Goal: Task Accomplishment & Management: Use online tool/utility

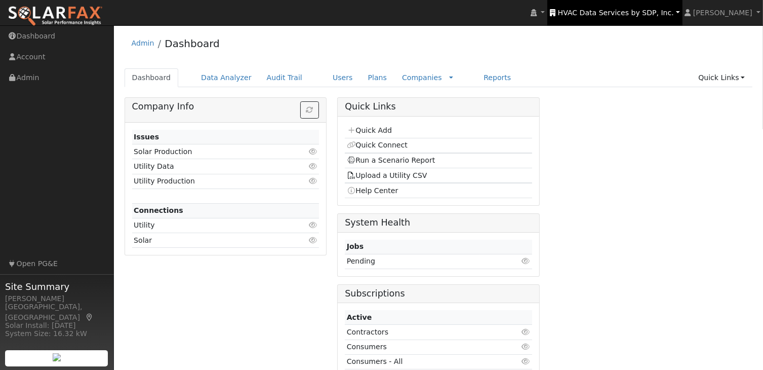
click at [651, 11] on span "HVAC Data Services by SDP, Inc." at bounding box center [616, 13] width 116 height 8
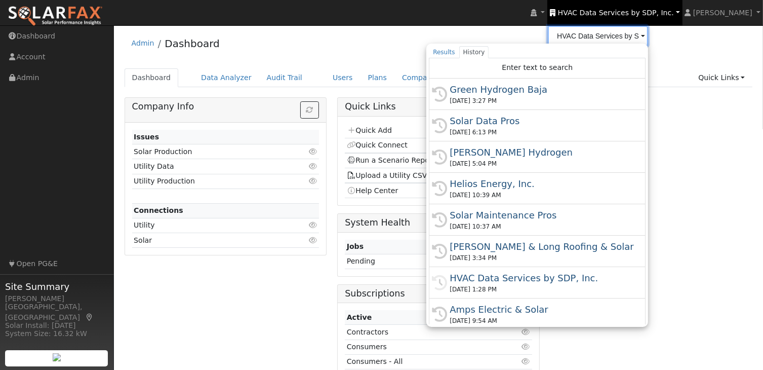
click at [633, 39] on input "HVAC Data Services by SDP, Inc." at bounding box center [598, 36] width 100 height 20
click at [635, 36] on input "HVAC Data Services by SDP, Inc." at bounding box center [598, 36] width 100 height 20
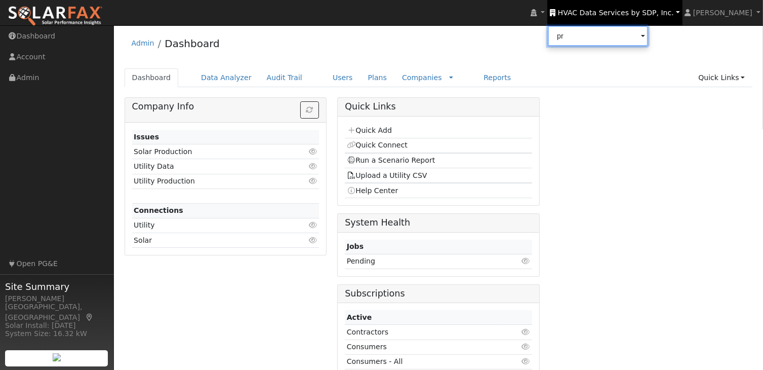
type input "p"
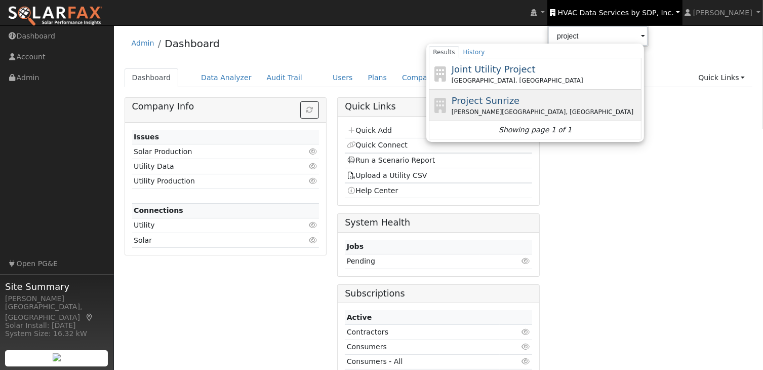
click at [498, 98] on span "Project Sunrize" at bounding box center [486, 100] width 68 height 11
type input "Project Sunrize"
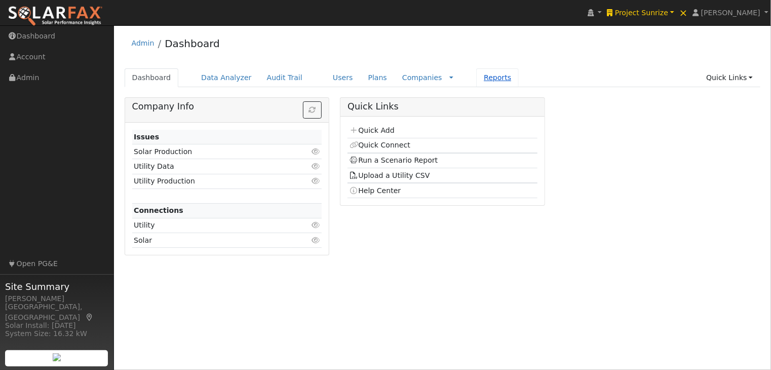
click at [476, 78] on link "Reports" at bounding box center [497, 77] width 43 height 19
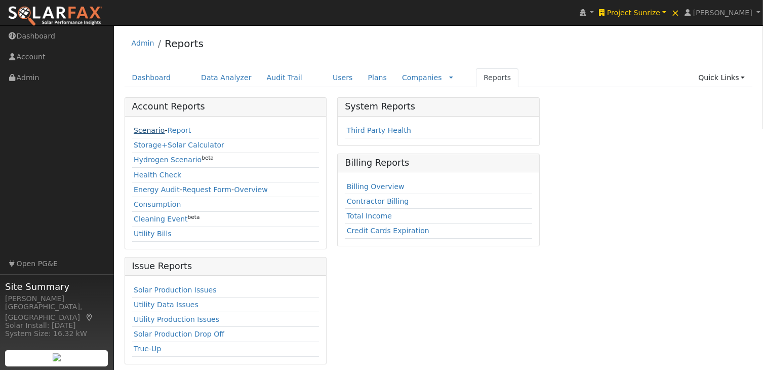
click at [139, 128] on link "Scenario" at bounding box center [149, 130] width 31 height 8
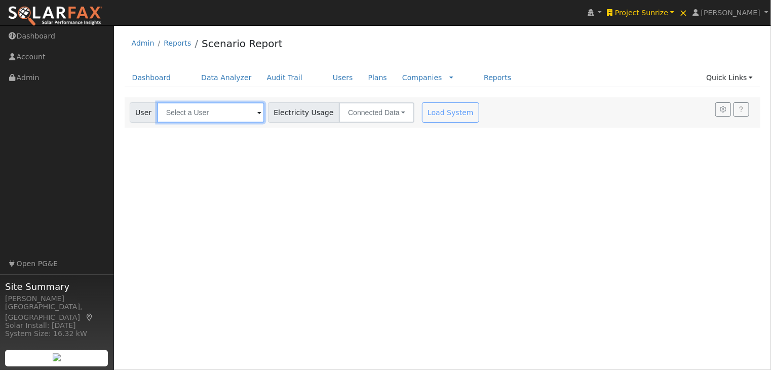
click at [198, 110] on input "text" at bounding box center [210, 112] width 107 height 20
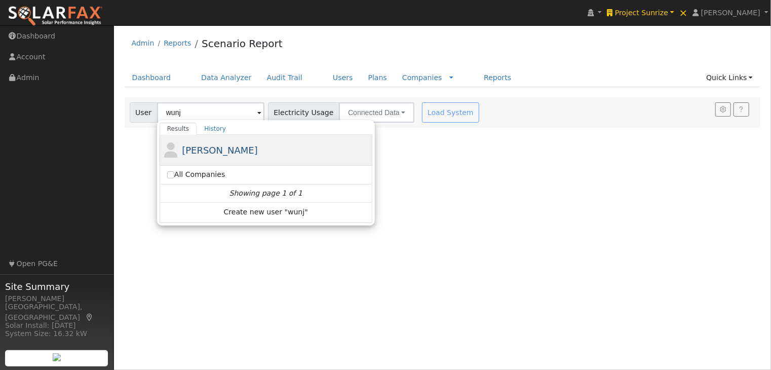
click at [213, 150] on span "[PERSON_NAME]" at bounding box center [220, 150] width 76 height 11
type input "[PERSON_NAME]"
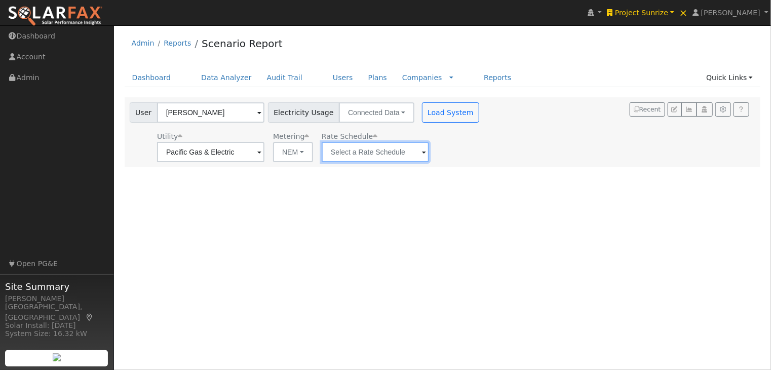
click at [402, 158] on input "text" at bounding box center [375, 152] width 107 height 20
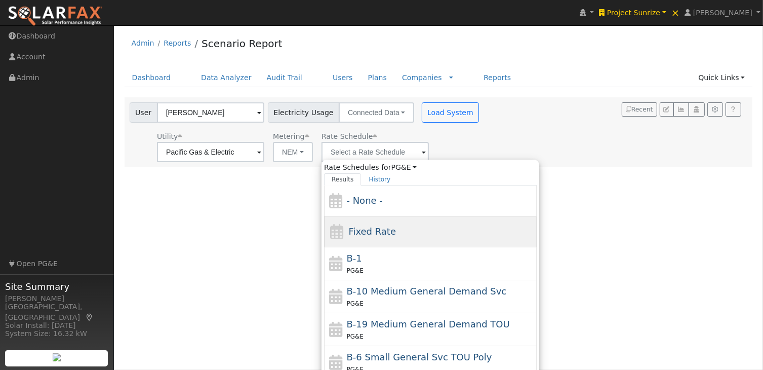
click at [369, 231] on span "Fixed Rate" at bounding box center [373, 231] width 48 height 11
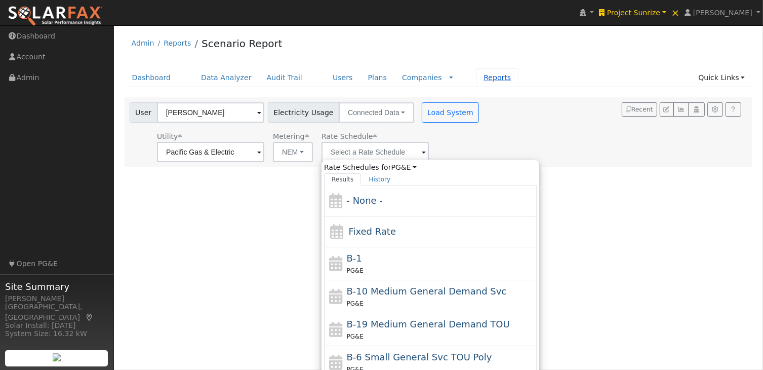
type input "Fixed Rate"
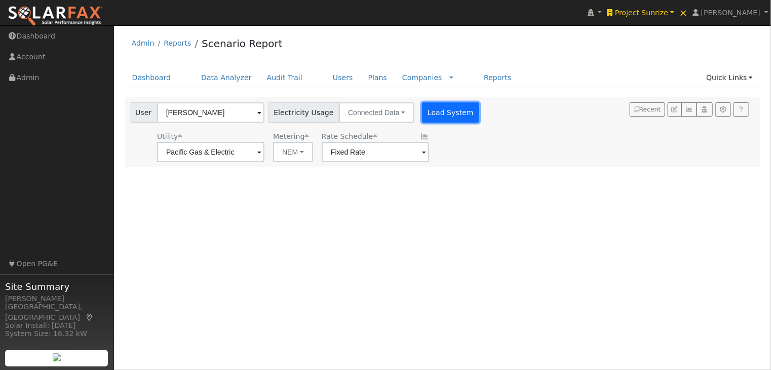
click at [447, 108] on button "Load System" at bounding box center [451, 112] width 58 height 20
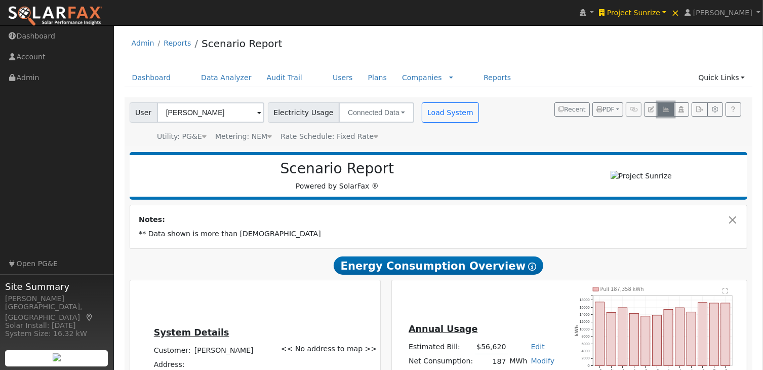
click at [667, 106] on icon "button" at bounding box center [666, 109] width 8 height 6
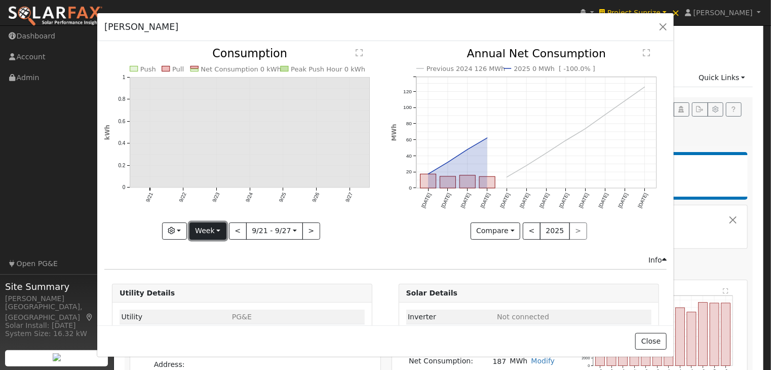
click at [213, 225] on button "Week" at bounding box center [207, 230] width 37 height 17
click at [208, 290] on link "Year" at bounding box center [225, 294] width 70 height 14
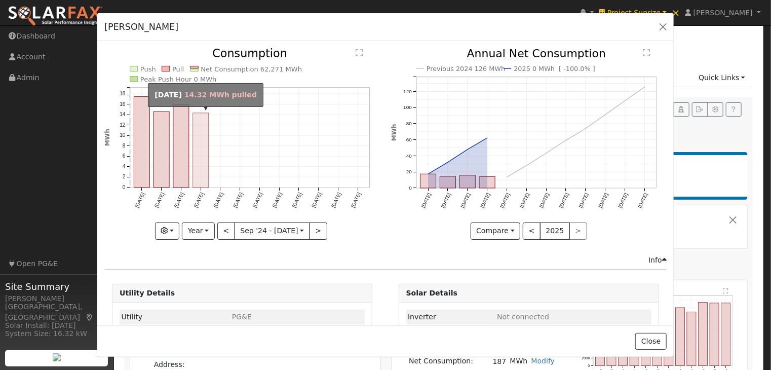
click at [199, 146] on rect "onclick=""" at bounding box center [201, 150] width 16 height 74
type input "[DATE]"
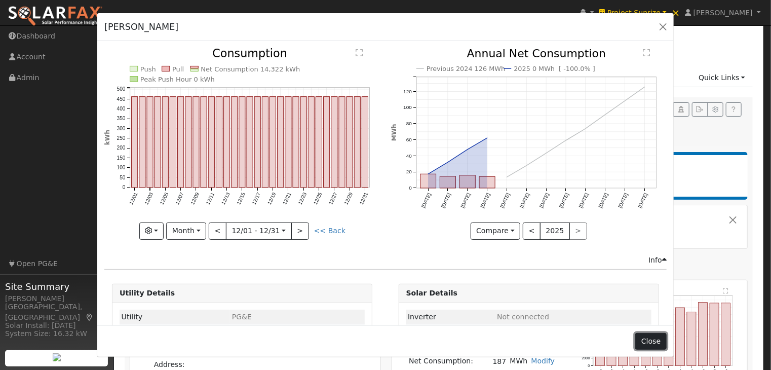
click at [653, 344] on button "Close" at bounding box center [650, 341] width 31 height 17
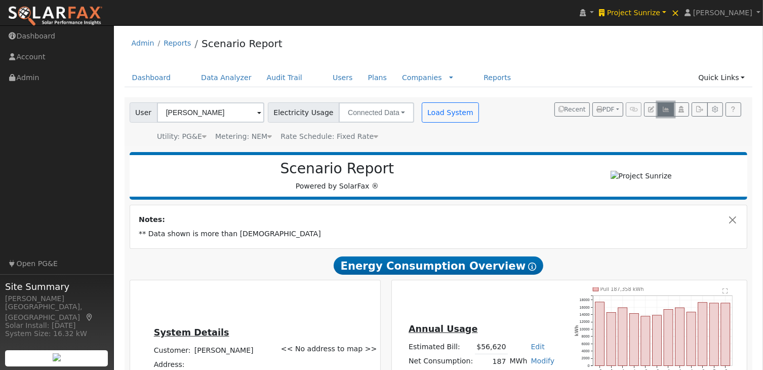
click at [669, 107] on icon "button" at bounding box center [666, 109] width 8 height 6
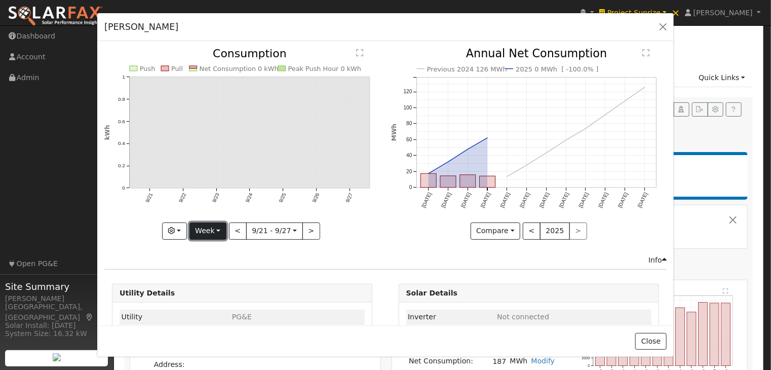
click at [218, 231] on button "Week" at bounding box center [207, 230] width 37 height 17
click at [215, 275] on link "Month" at bounding box center [225, 280] width 70 height 14
drag, startPoint x: 215, startPoint y: 225, endPoint x: 226, endPoint y: 277, distance: 53.5
click at [215, 225] on button "Month" at bounding box center [208, 230] width 40 height 17
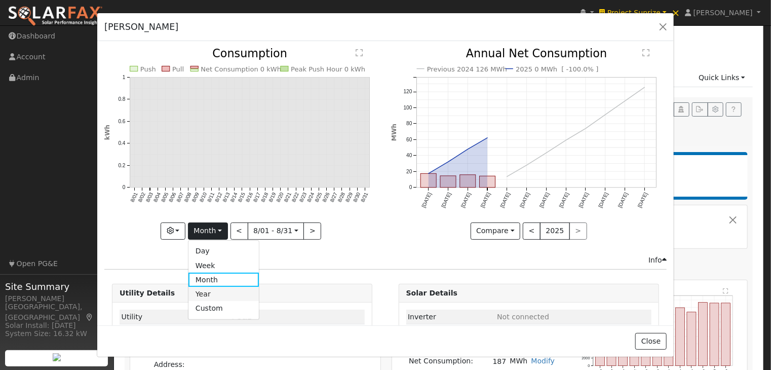
click at [219, 290] on link "Year" at bounding box center [223, 294] width 70 height 14
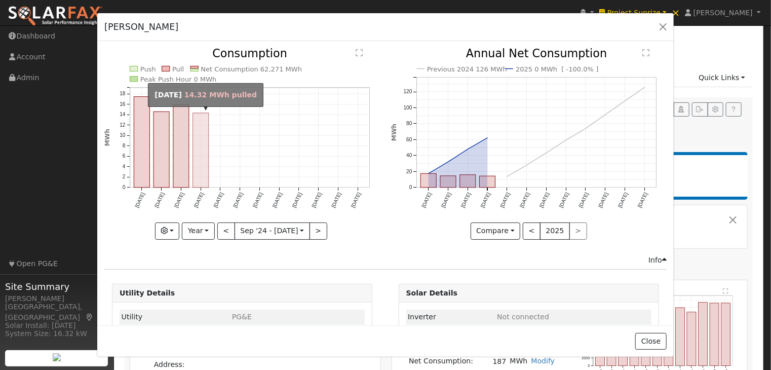
click at [197, 156] on rect "onclick=""" at bounding box center [201, 150] width 16 height 74
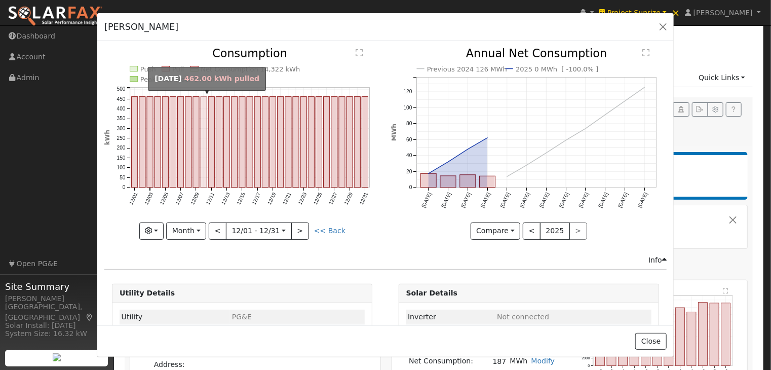
click at [202, 140] on rect "onclick=""" at bounding box center [204, 142] width 6 height 91
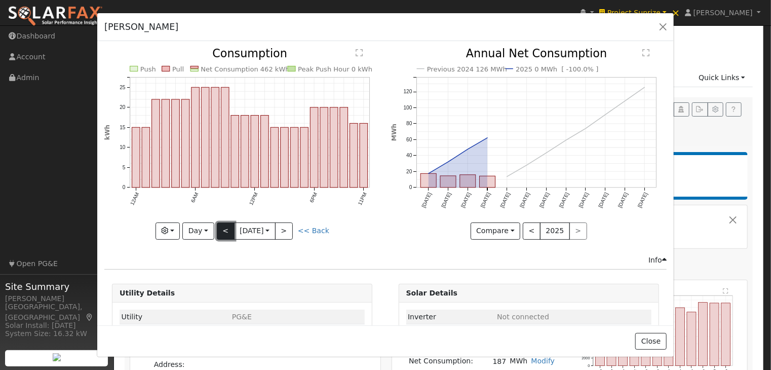
click at [220, 226] on button "<" at bounding box center [226, 230] width 18 height 17
type input "[DATE]"
click at [650, 340] on button "Close" at bounding box center [650, 341] width 31 height 17
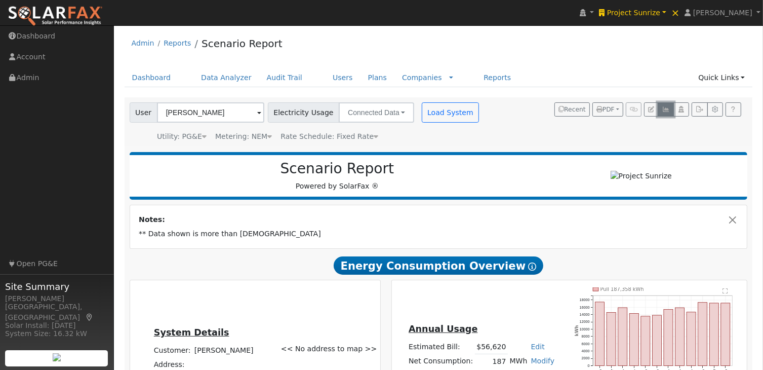
click at [668, 106] on icon "button" at bounding box center [666, 109] width 8 height 6
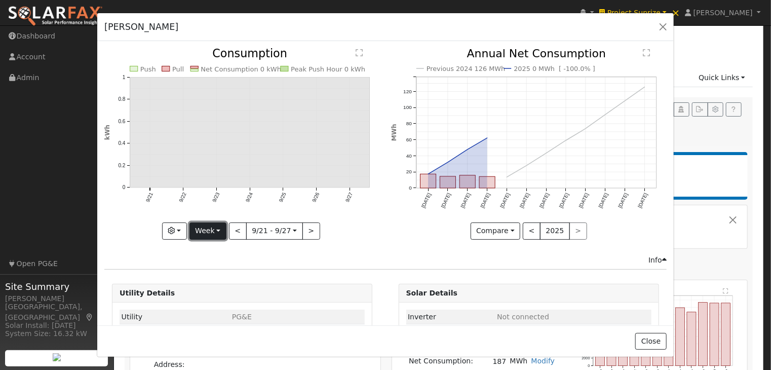
click at [218, 223] on button "Week" at bounding box center [207, 230] width 37 height 17
click at [201, 287] on link "Year" at bounding box center [225, 294] width 70 height 14
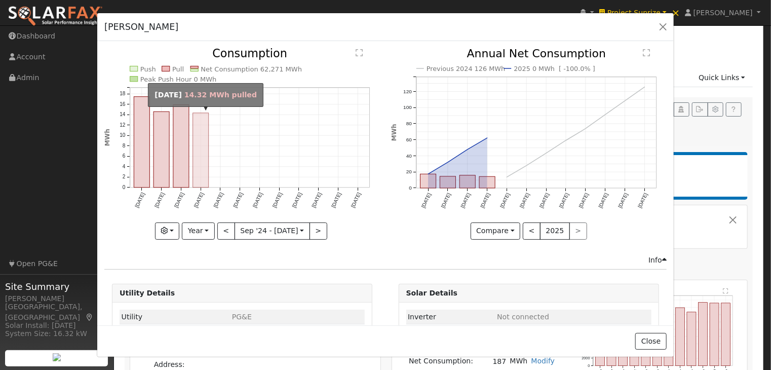
click at [197, 140] on rect "onclick=""" at bounding box center [201, 150] width 16 height 74
type input "[DATE]"
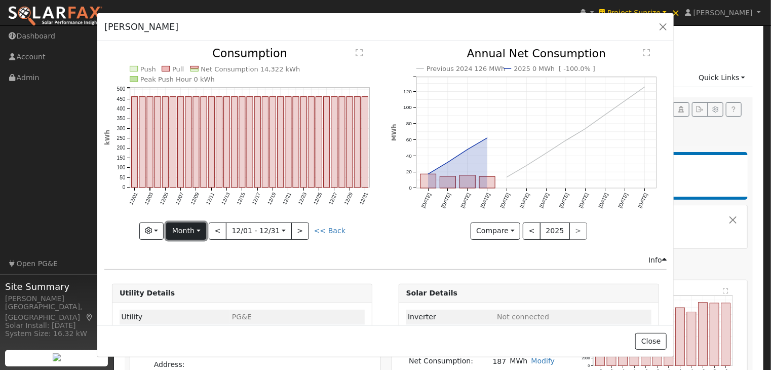
click at [191, 229] on button "Month" at bounding box center [186, 230] width 40 height 17
click at [188, 311] on link "Custom" at bounding box center [202, 308] width 70 height 14
click at [334, 226] on button "day" at bounding box center [334, 230] width 31 height 17
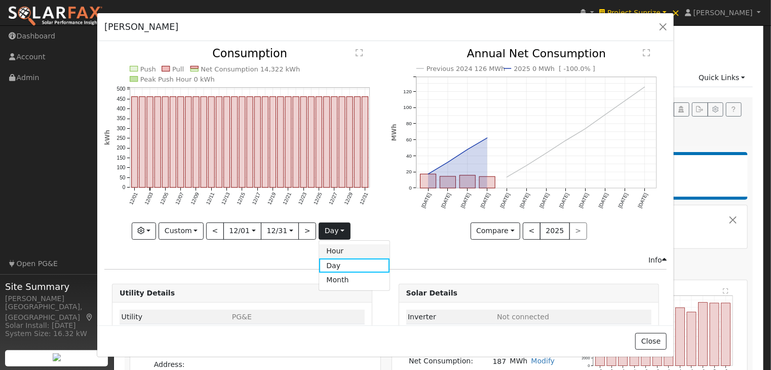
click at [330, 246] on link "Hour" at bounding box center [354, 251] width 70 height 14
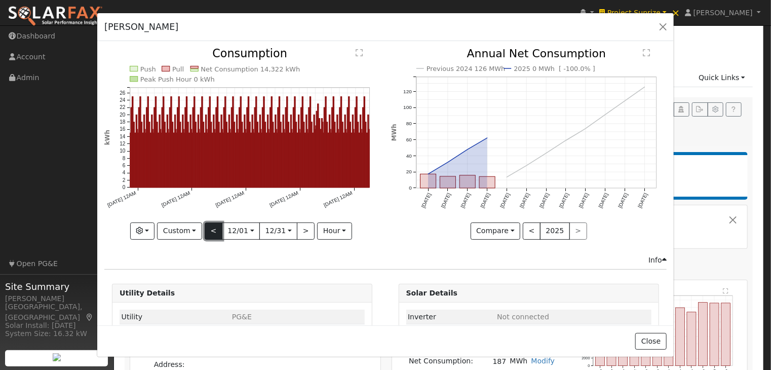
click at [210, 225] on button "<" at bounding box center [214, 230] width 18 height 17
type input "[DATE]"
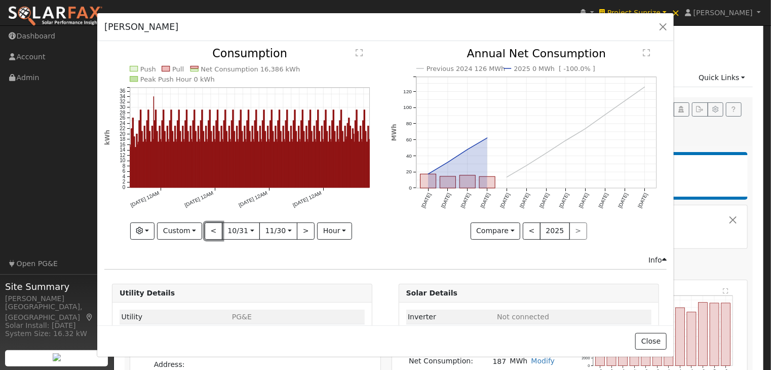
click at [211, 225] on button "<" at bounding box center [214, 230] width 18 height 17
type input "[DATE]"
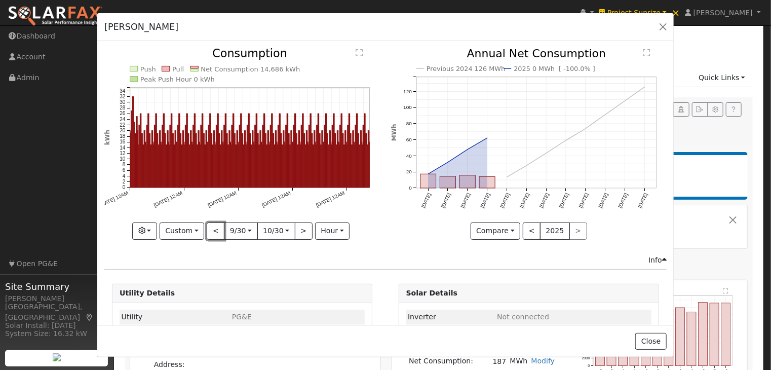
click at [211, 225] on button "<" at bounding box center [216, 230] width 18 height 17
type input "[DATE]"
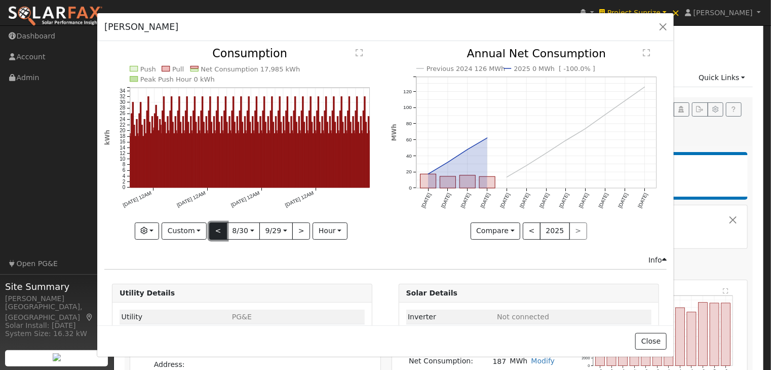
click at [211, 225] on button "<" at bounding box center [218, 230] width 18 height 17
type input "[DATE]"
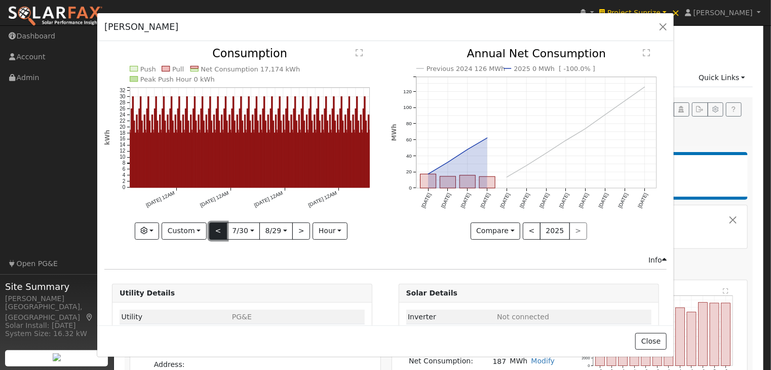
click at [211, 225] on button "<" at bounding box center [218, 230] width 18 height 17
type input "[DATE]"
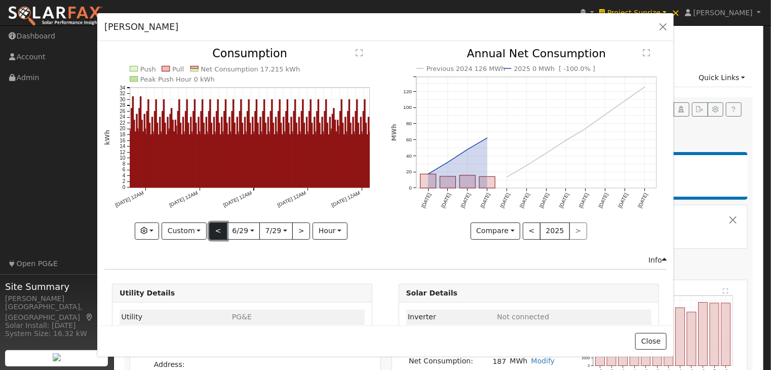
click at [211, 225] on button "<" at bounding box center [218, 230] width 18 height 17
type input "[DATE]"
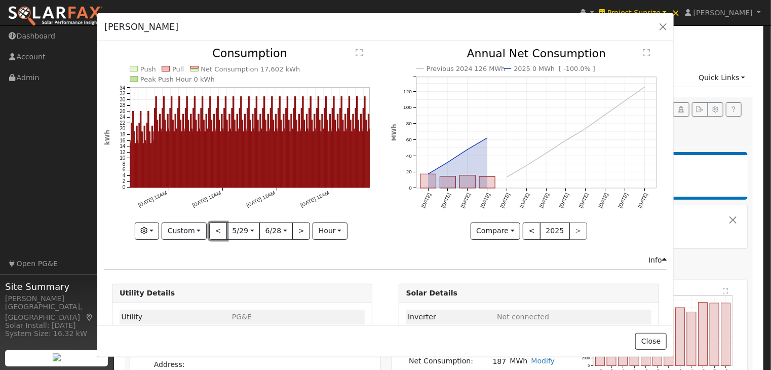
click at [212, 225] on button "<" at bounding box center [218, 230] width 18 height 17
type input "[DATE]"
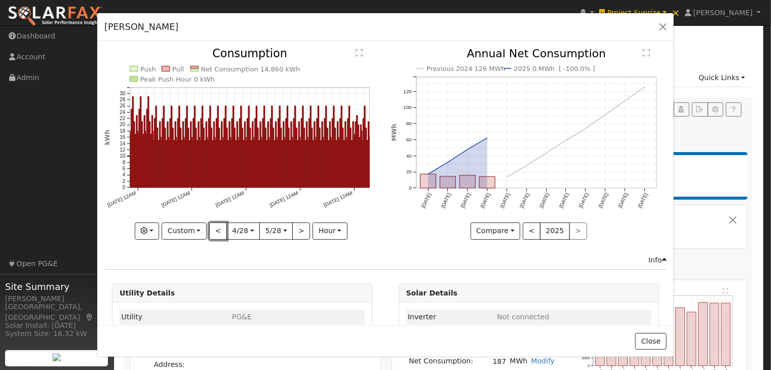
click at [212, 225] on button "<" at bounding box center [218, 230] width 18 height 17
type input "[DATE]"
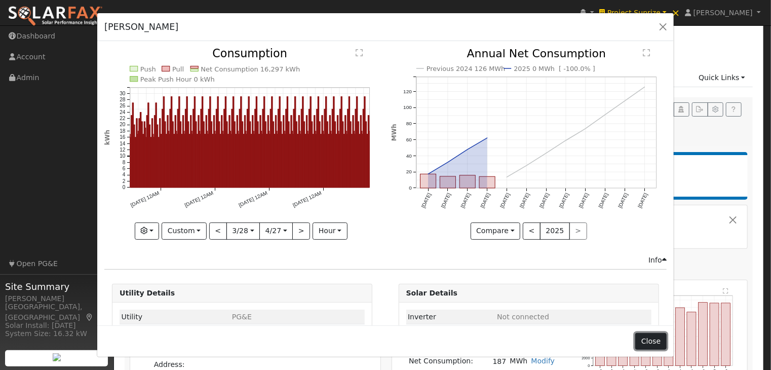
click at [650, 339] on button "Close" at bounding box center [650, 341] width 31 height 17
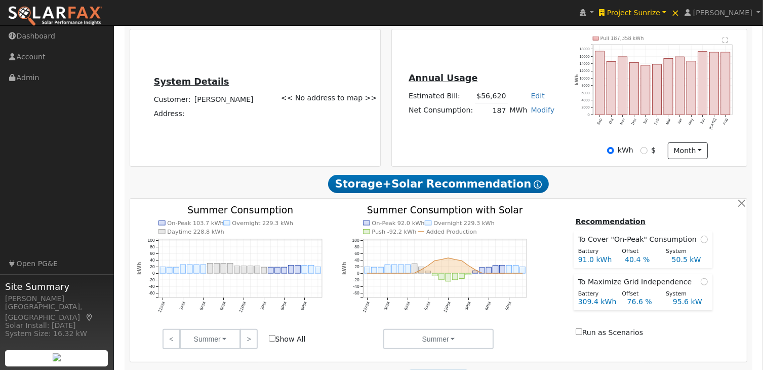
scroll to position [253, 0]
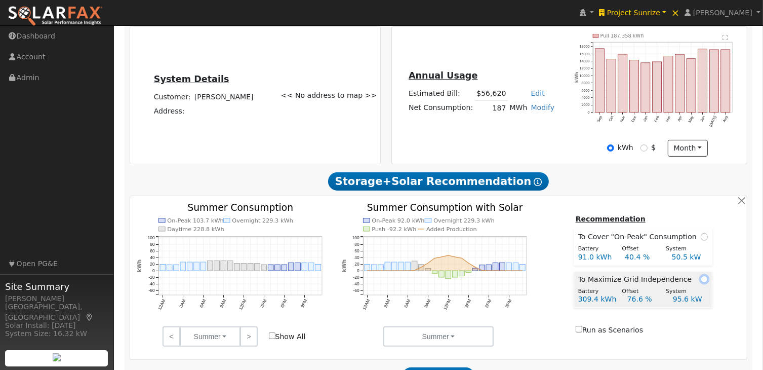
click at [702, 283] on input "radio" at bounding box center [704, 279] width 7 height 7
radio input "true"
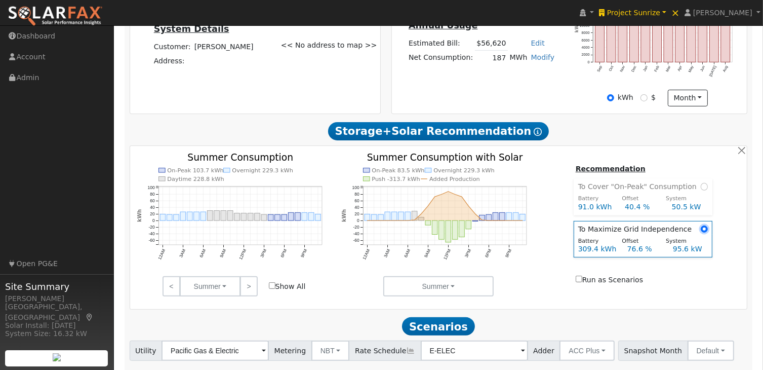
scroll to position [304, 0]
